Goal: Information Seeking & Learning: Learn about a topic

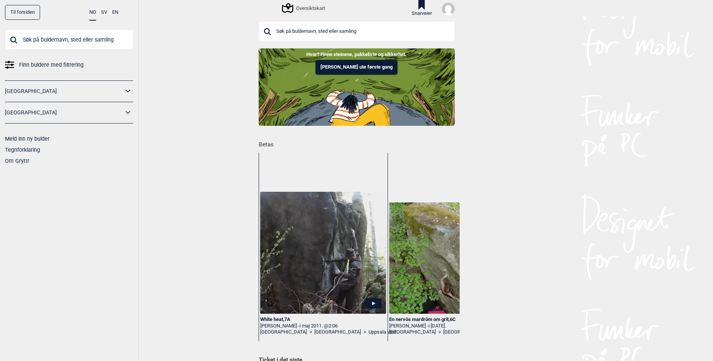
click at [285, 27] on input "text" at bounding box center [357, 31] width 196 height 20
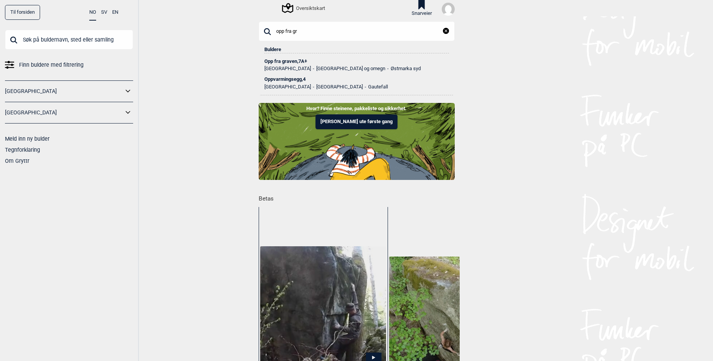
type input "opp fra gr"
click at [275, 61] on div "Opp fra graven , 7A+" at bounding box center [356, 61] width 185 height 5
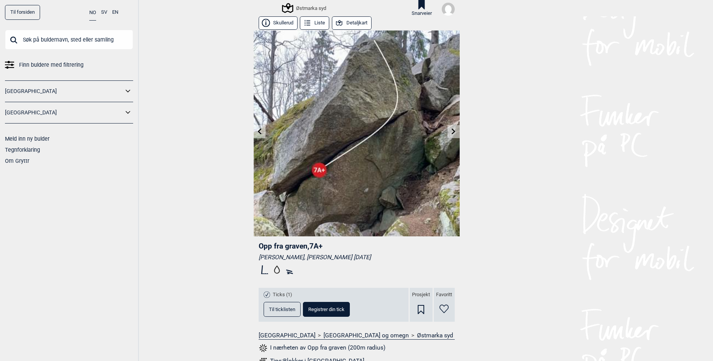
click at [350, 25] on button "Detaljkart" at bounding box center [352, 22] width 40 height 13
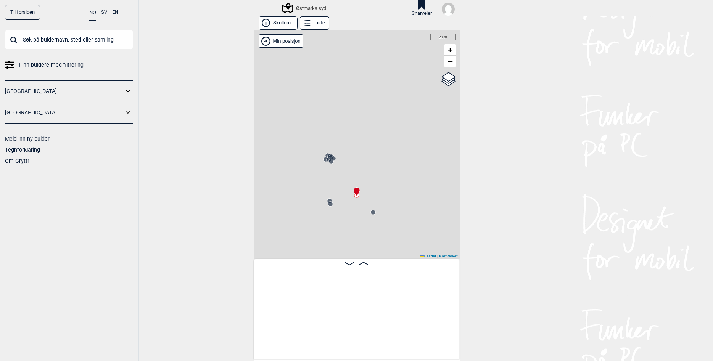
scroll to position [0, 644]
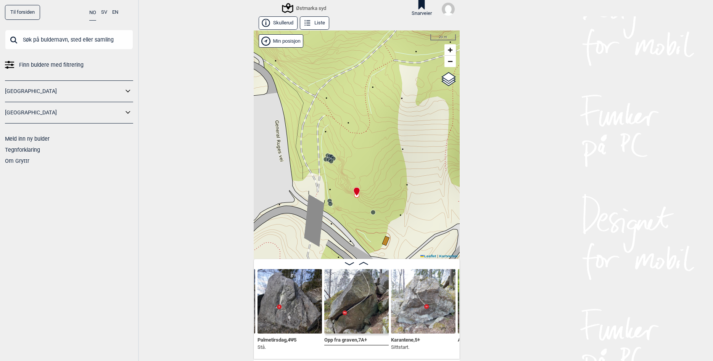
click at [333, 160] on circle at bounding box center [330, 161] width 5 height 5
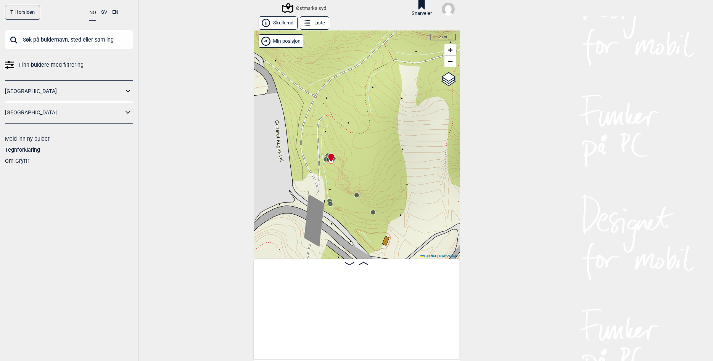
scroll to position [0, 322]
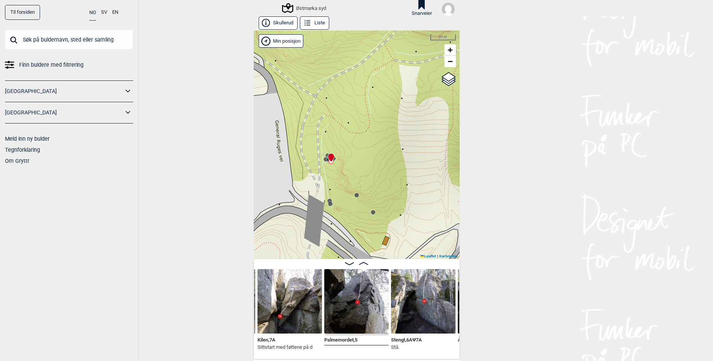
click at [411, 305] on img at bounding box center [423, 301] width 64 height 64
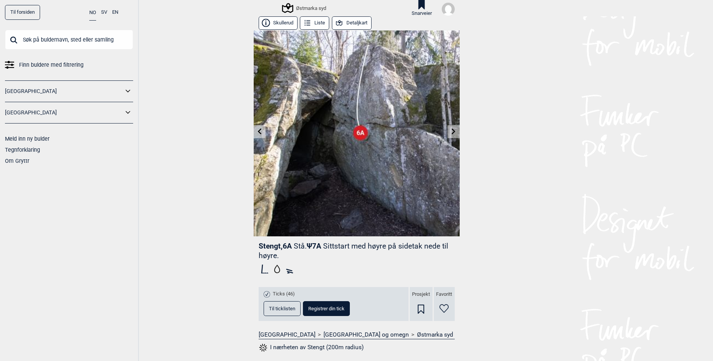
click at [259, 134] on icon at bounding box center [259, 132] width 6 height 6
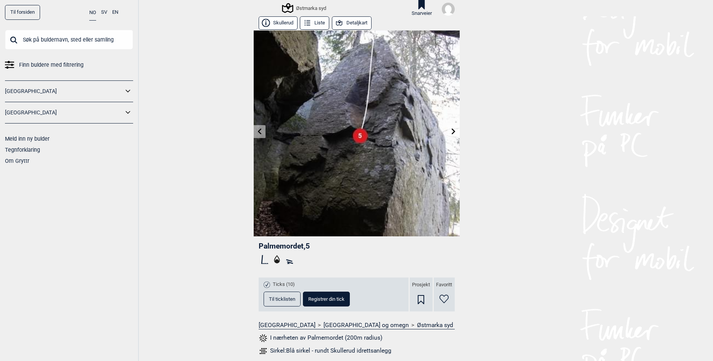
click at [259, 134] on icon at bounding box center [259, 132] width 6 height 6
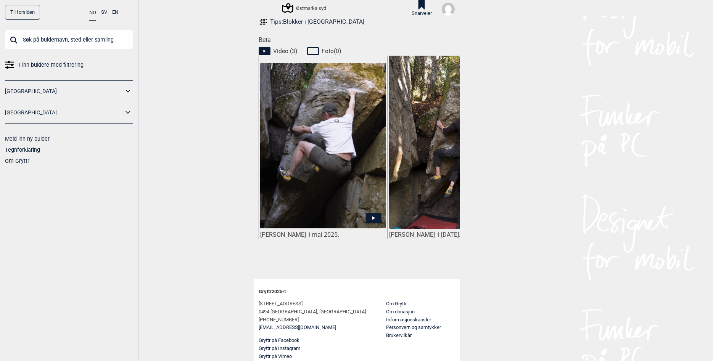
scroll to position [340, 0]
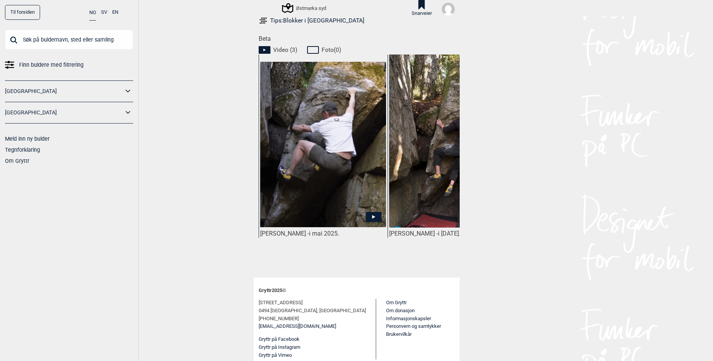
click at [306, 162] on img at bounding box center [322, 144] width 125 height 165
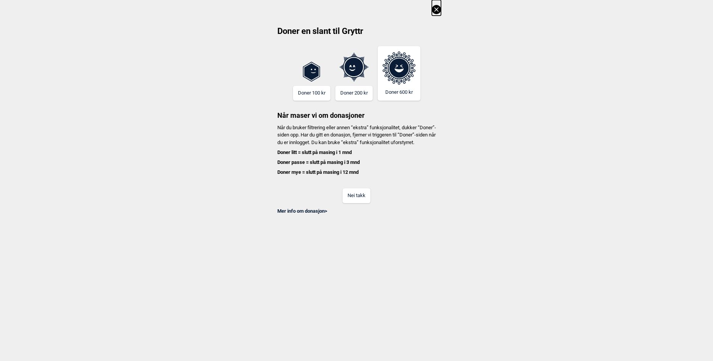
click at [355, 203] on button "Nei takk" at bounding box center [356, 195] width 28 height 15
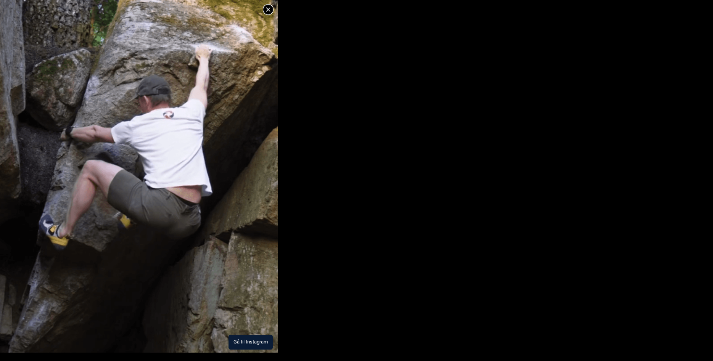
click at [266, 12] on icon at bounding box center [267, 9] width 9 height 9
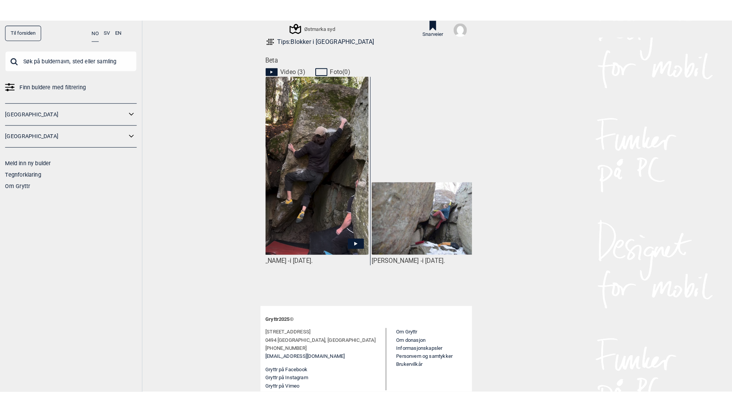
scroll to position [0, 186]
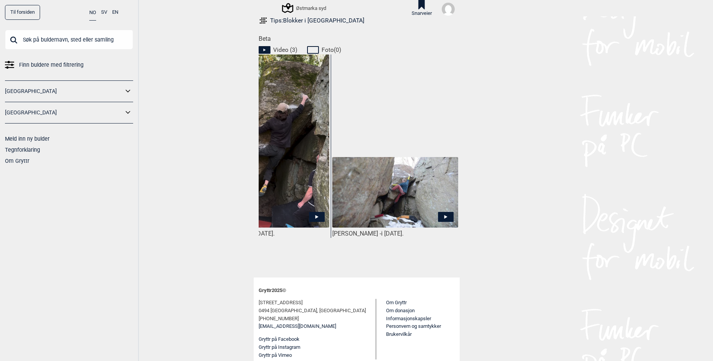
click at [392, 186] on img at bounding box center [394, 192] width 125 height 71
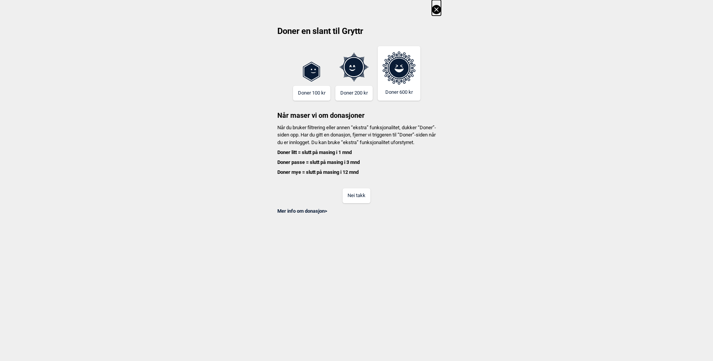
click at [355, 202] on button "Nei takk" at bounding box center [356, 195] width 28 height 15
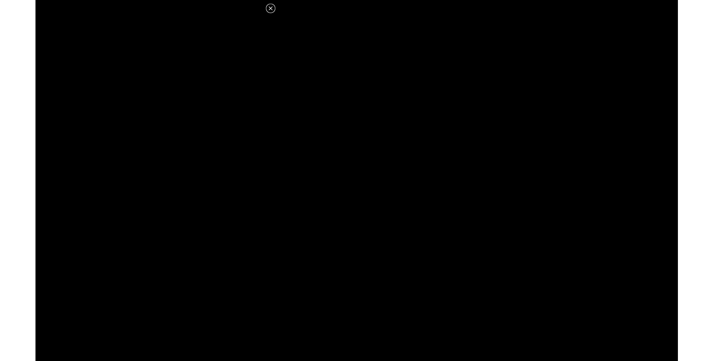
scroll to position [292, 0]
